Goal: Transaction & Acquisition: Download file/media

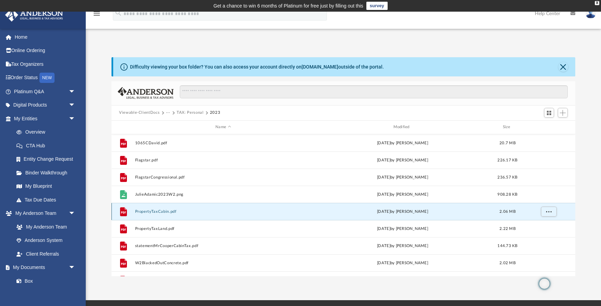
click at [169, 213] on button "PropertyTaxCabin.pdf" at bounding box center [223, 212] width 176 height 4
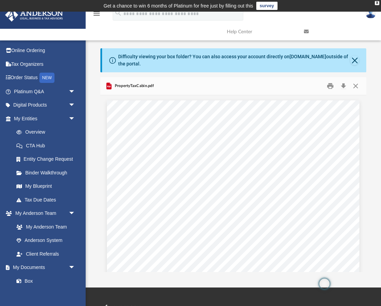
scroll to position [0, 0]
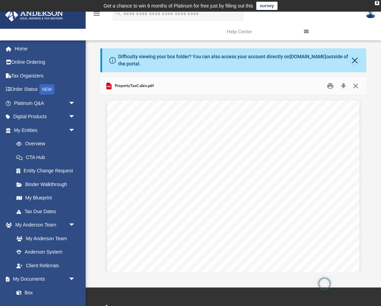
click at [355, 89] on button "Close" at bounding box center [356, 86] width 12 height 11
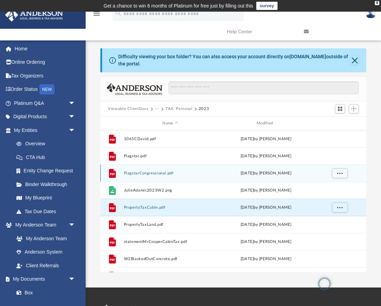
click at [157, 175] on button "FlagstarCongressional.pdf" at bounding box center [170, 173] width 93 height 4
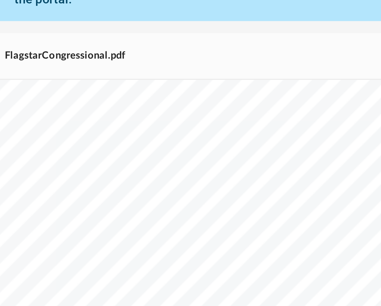
scroll to position [14, 0]
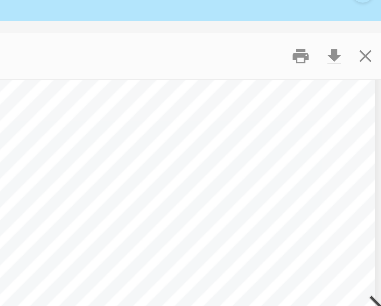
drag, startPoint x: 269, startPoint y: 124, endPoint x: 251, endPoint y: 125, distance: 18.2
click at [250, 125] on div "Flagstar Bank is an Equal Housing Lender and Member FDIC. Substitute Form 1098 …" at bounding box center [233, 294] width 252 height 416
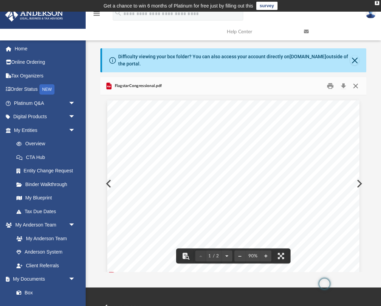
click at [354, 86] on button "Close" at bounding box center [356, 86] width 12 height 11
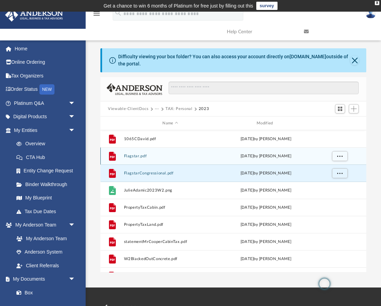
click at [173, 154] on button "Flagstar.pdf" at bounding box center [170, 156] width 93 height 4
